Goal: Information Seeking & Learning: Learn about a topic

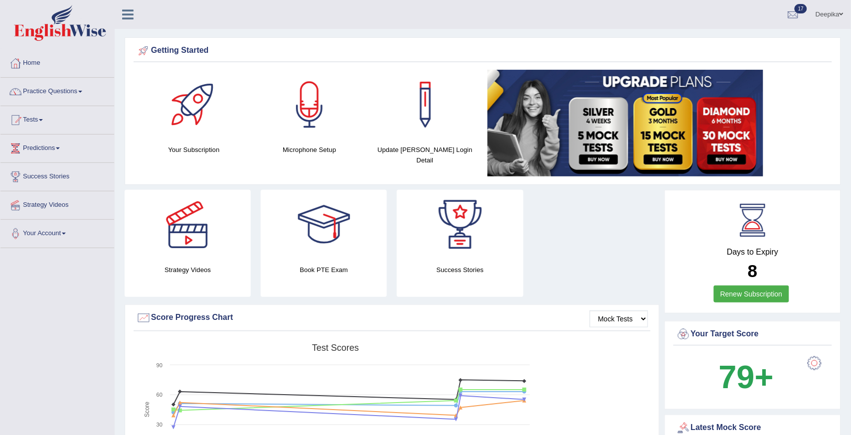
click at [76, 96] on link "Practice Questions" at bounding box center [57, 90] width 114 height 25
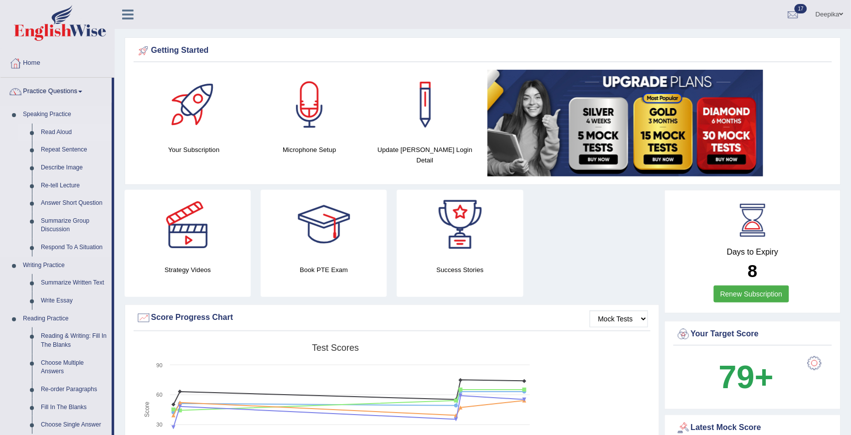
click at [61, 134] on link "Read Aloud" at bounding box center [73, 133] width 75 height 18
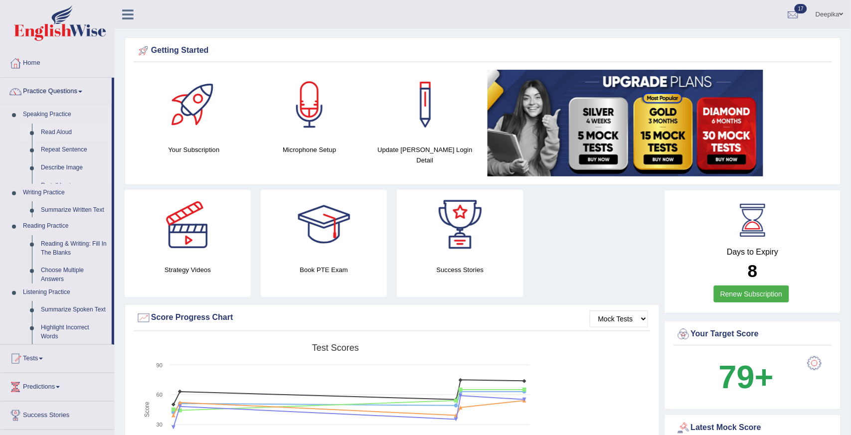
click at [61, 134] on link "Read Aloud" at bounding box center [73, 133] width 75 height 18
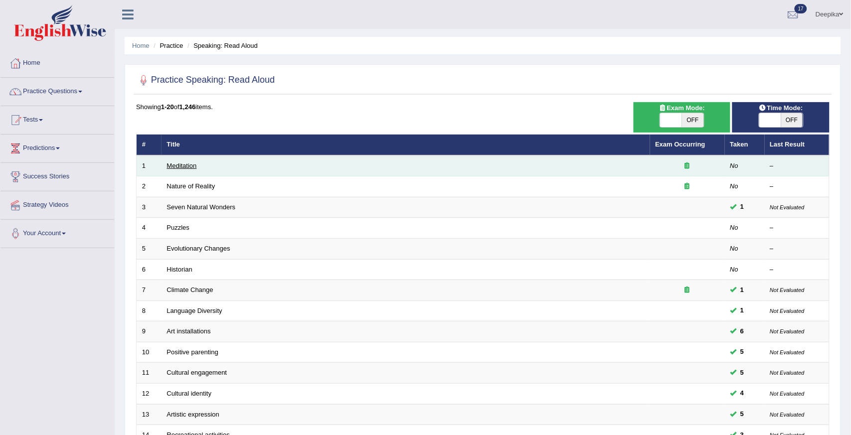
click at [185, 164] on link "Meditation" at bounding box center [182, 165] width 30 height 7
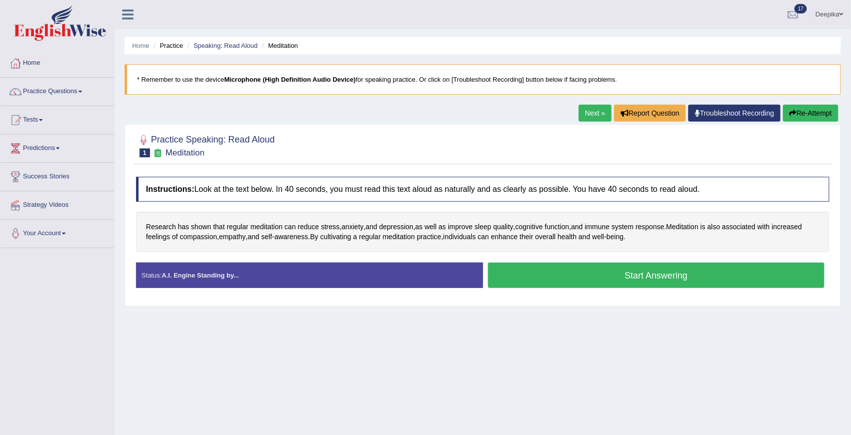
click at [569, 273] on button "Start Answering" at bounding box center [656, 275] width 337 height 25
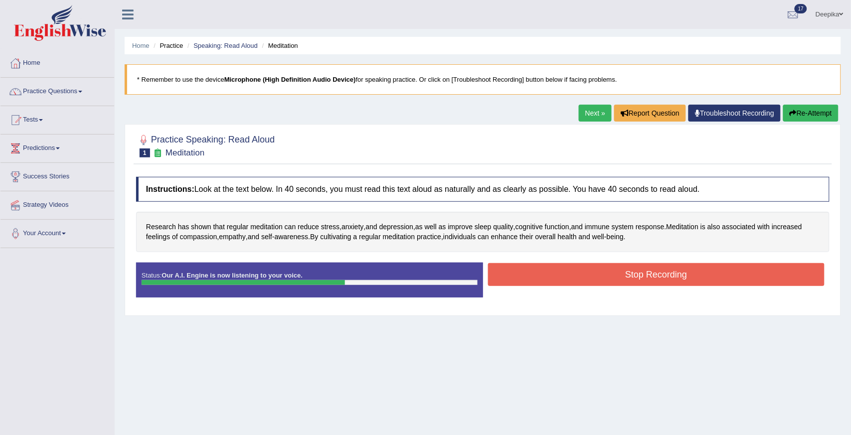
click at [628, 276] on button "Stop Recording" at bounding box center [656, 274] width 337 height 23
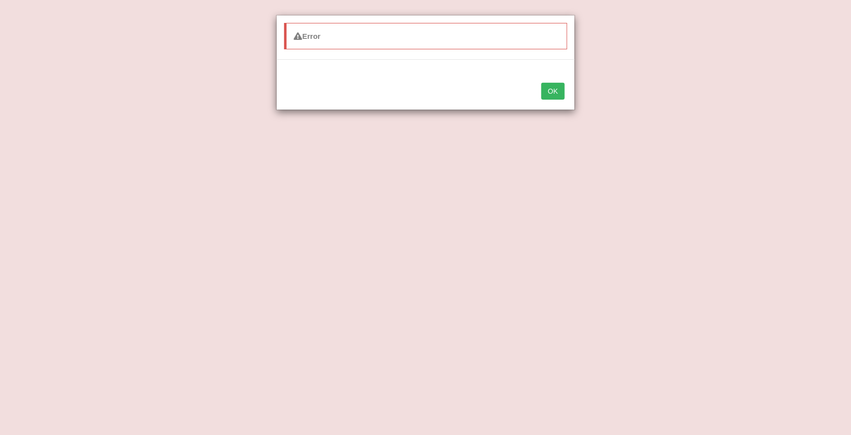
click at [556, 95] on button "OK" at bounding box center [552, 91] width 23 height 17
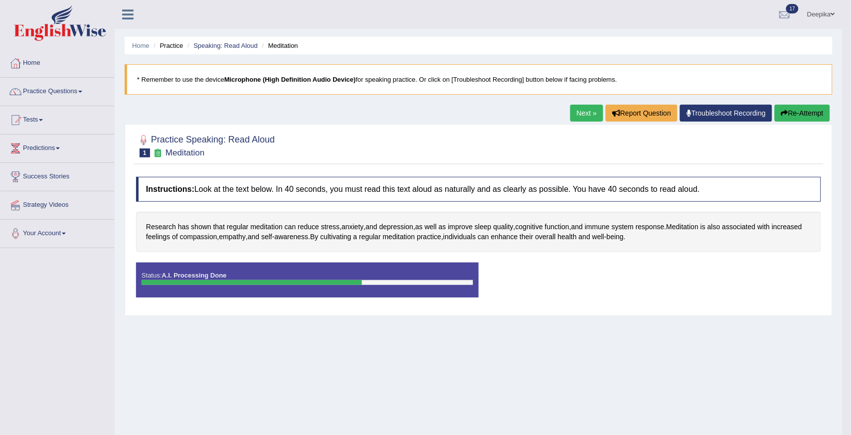
click at [558, 289] on div "Status: A.I. Processing Done Start Answering Stop Recording" at bounding box center [478, 285] width 685 height 45
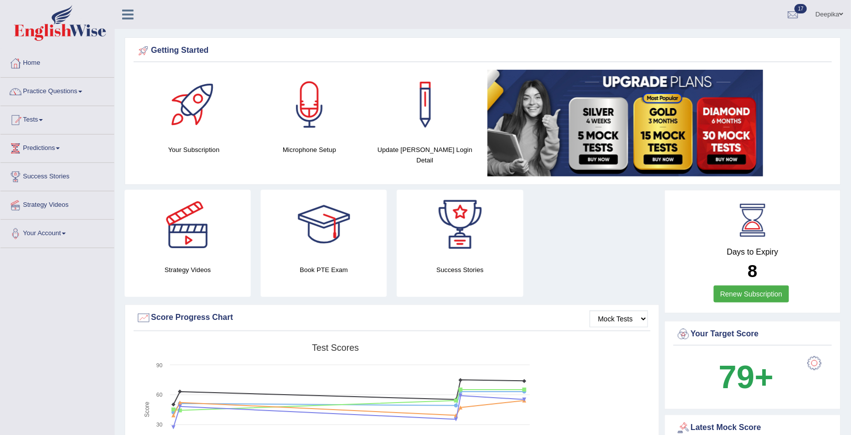
click at [40, 124] on link "Tests" at bounding box center [57, 118] width 114 height 25
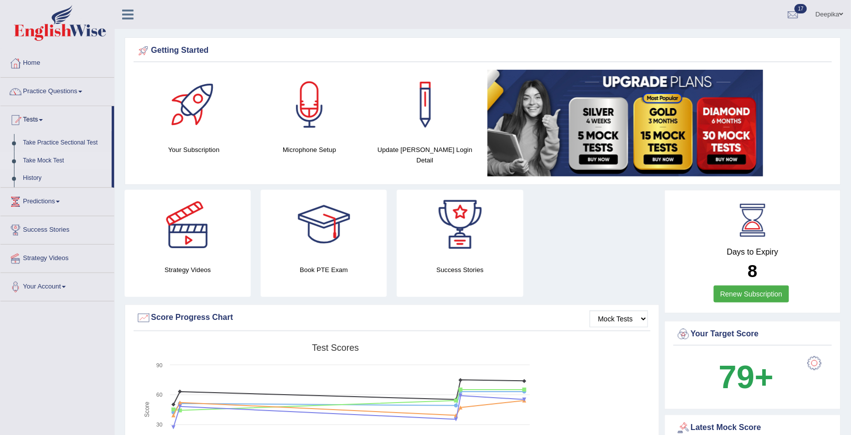
click at [35, 161] on link "Take Mock Test" at bounding box center [64, 161] width 93 height 18
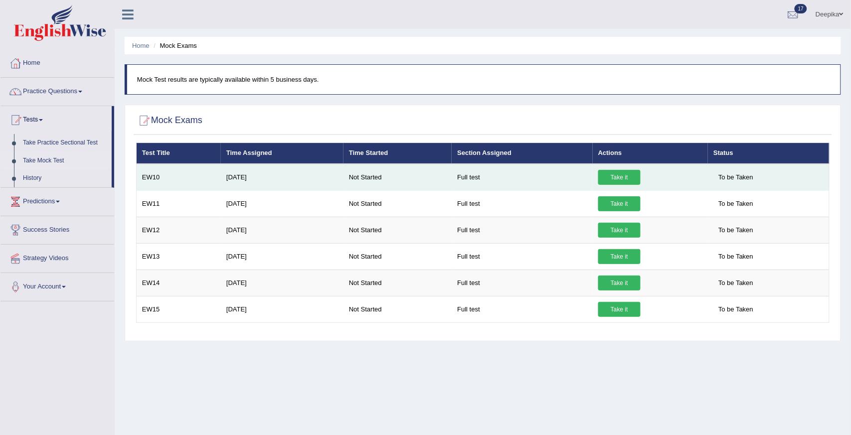
click at [622, 178] on link "Take it" at bounding box center [619, 177] width 42 height 15
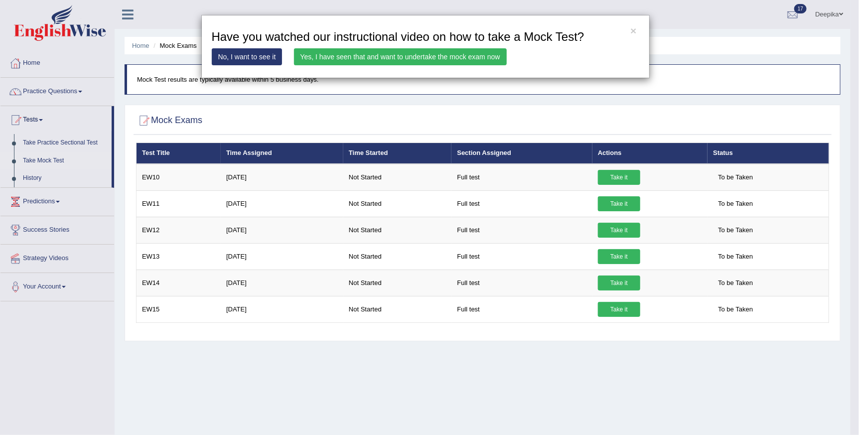
click at [385, 58] on link "Yes, I have seen that and want to undertake the mock exam now" at bounding box center [400, 56] width 213 height 17
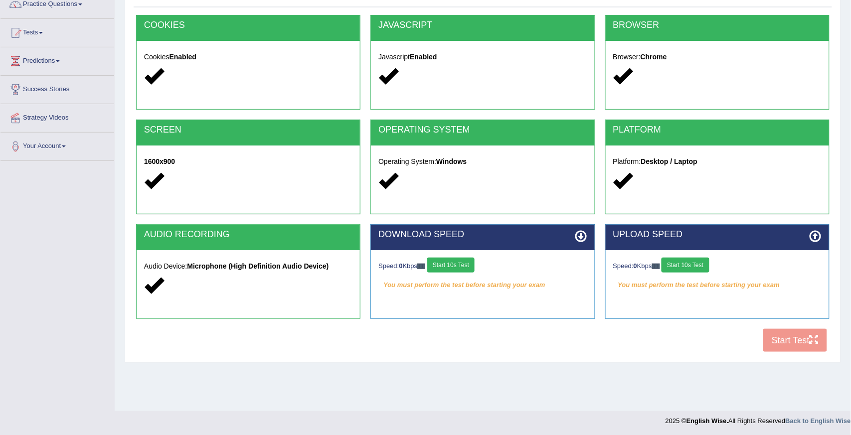
scroll to position [88, 0]
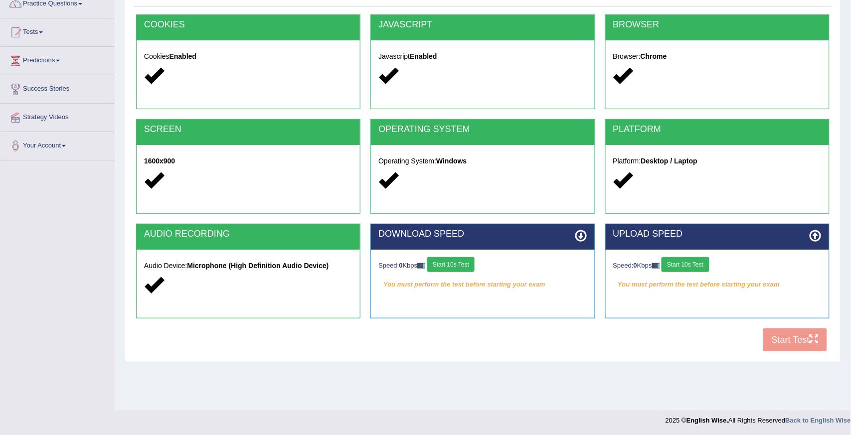
click at [453, 263] on button "Start 10s Test" at bounding box center [450, 264] width 47 height 15
click at [644, 351] on div "COOKIES Cookies Enabled JAVASCRIPT Javascript Enabled BROWSER Browser: Chrome S…" at bounding box center [483, 185] width 698 height 342
click at [695, 263] on button "Start 10s Test" at bounding box center [684, 264] width 47 height 15
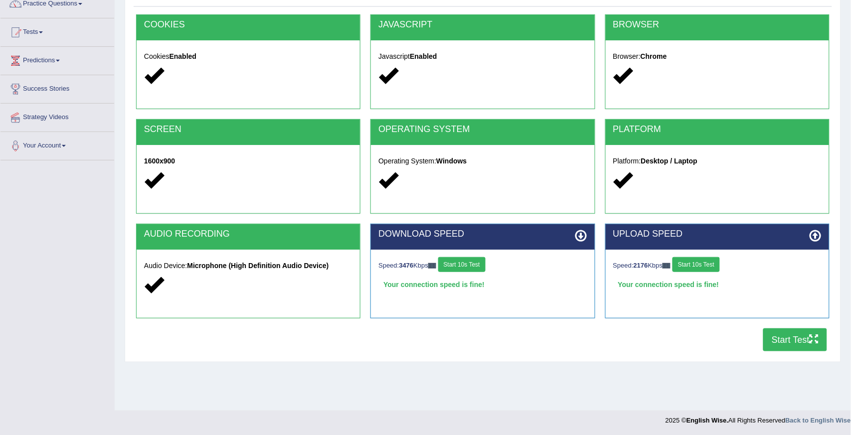
click at [790, 339] on button "Start Test" at bounding box center [795, 339] width 64 height 23
